Goal: Find specific page/section: Find specific page/section

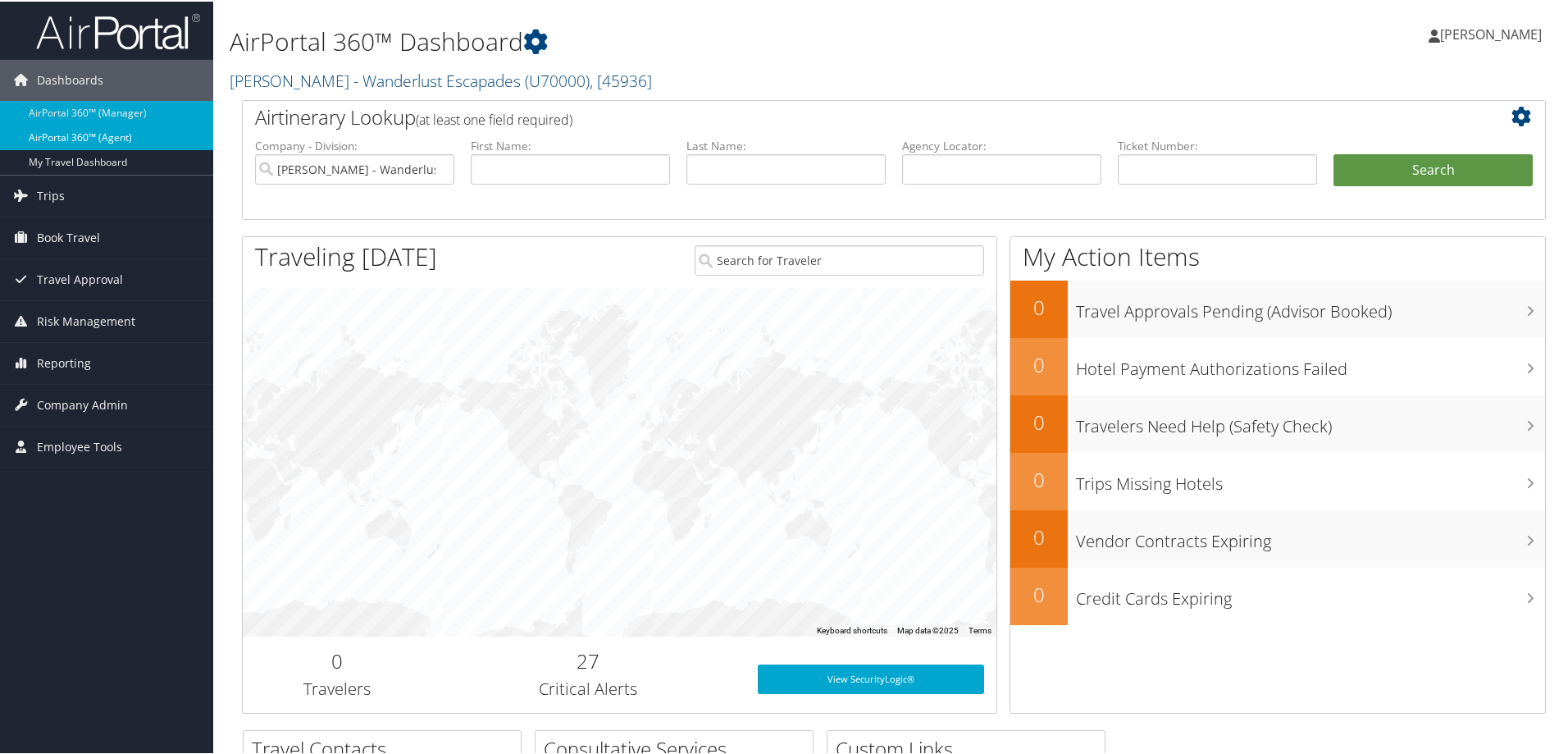
click at [110, 135] on link "AirPortal 360™ (Agent)" at bounding box center [106, 136] width 213 height 25
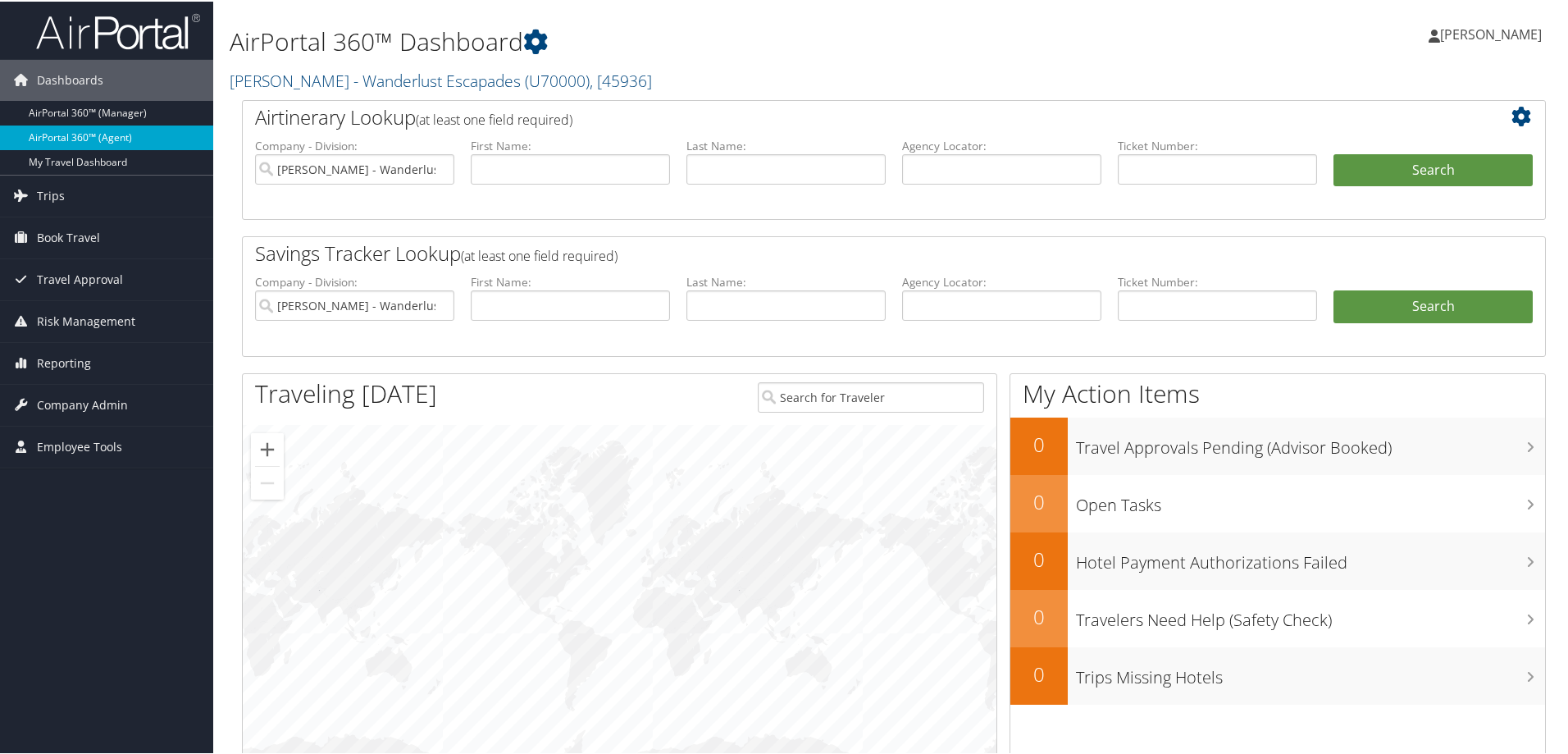
click at [140, 127] on link "AirPortal 360™ (Agent)" at bounding box center [106, 136] width 213 height 25
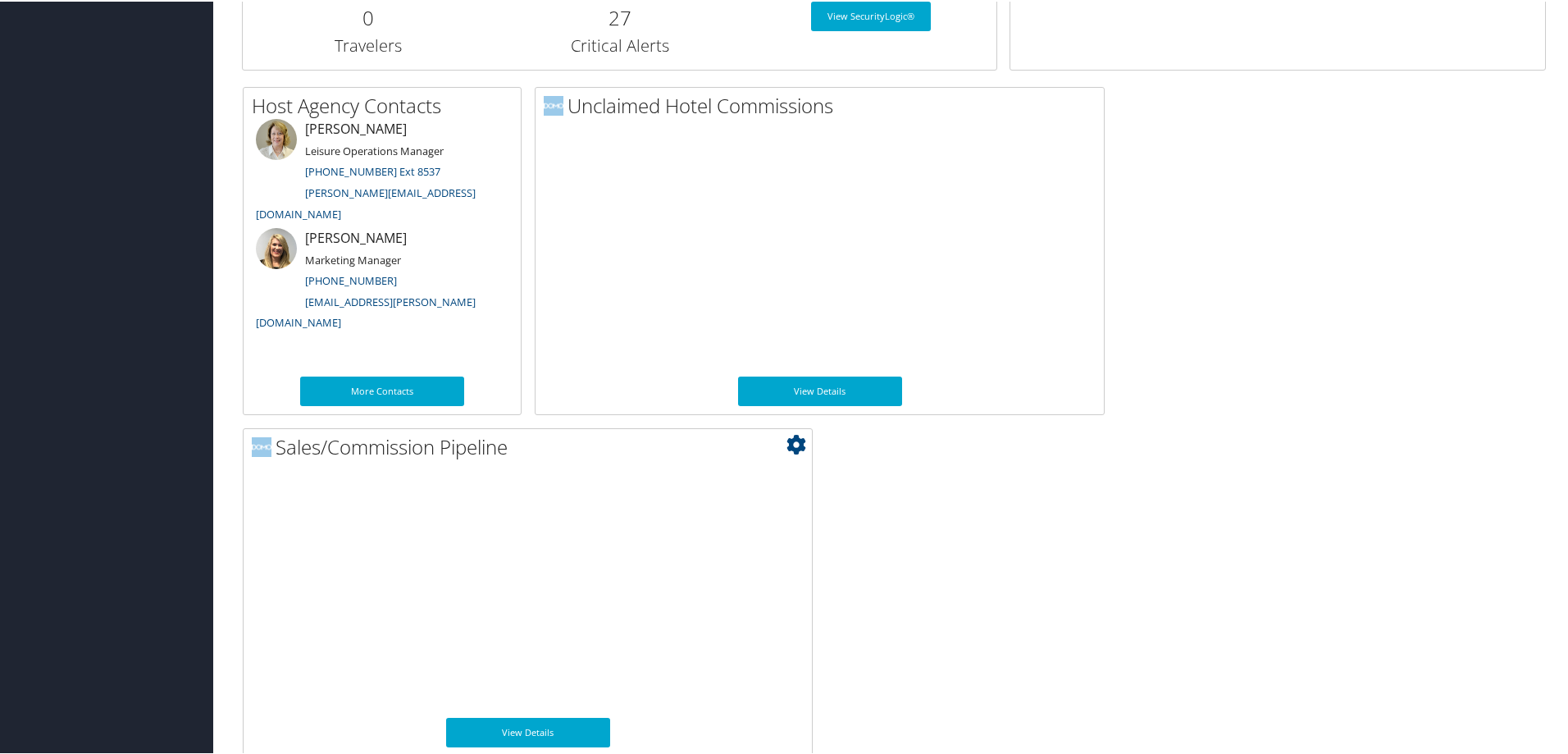
scroll to position [793, 0]
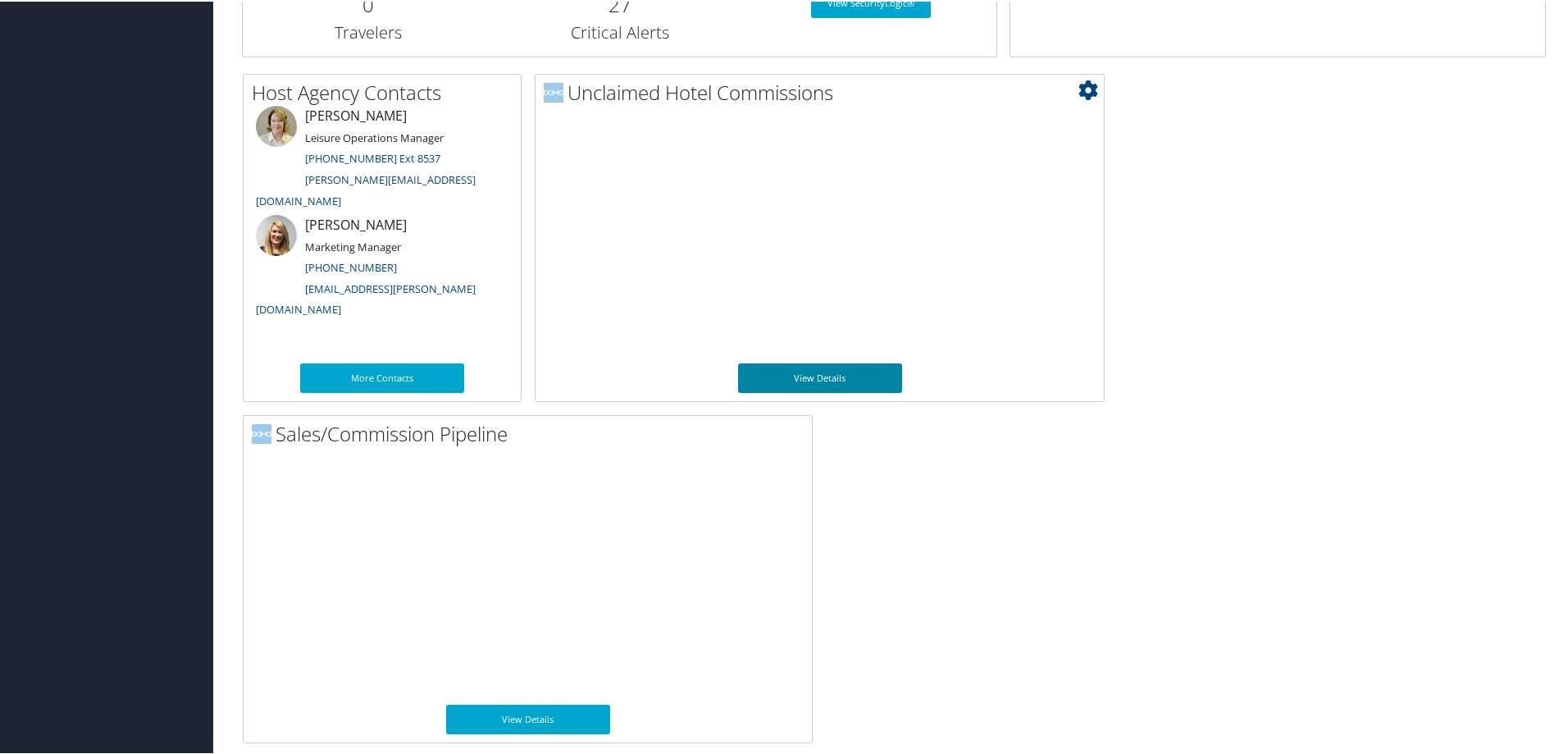
click at [797, 376] on link "View Details" at bounding box center [821, 377] width 164 height 30
